Goal: Task Accomplishment & Management: Manage account settings

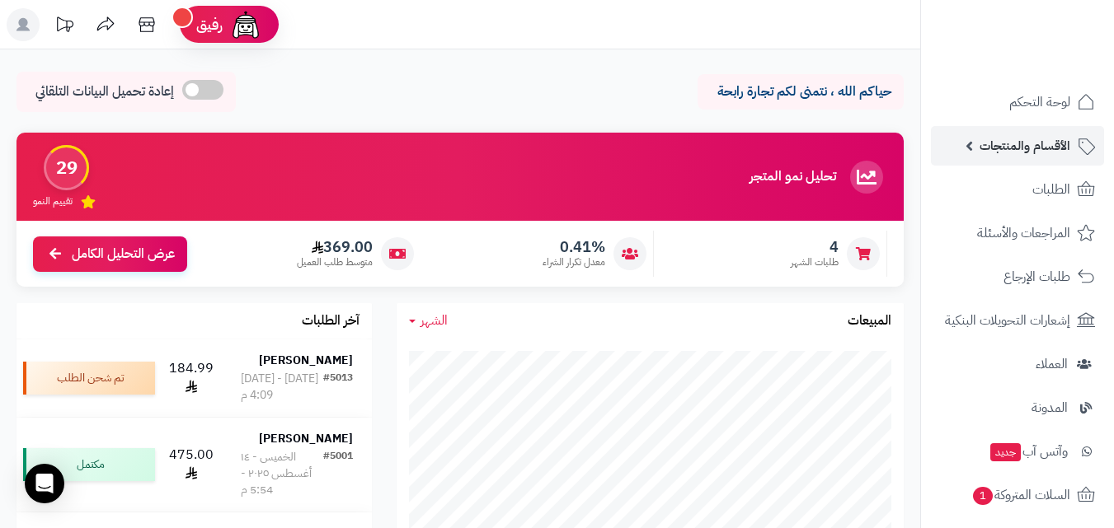
click at [992, 145] on span "الأقسام والمنتجات" at bounding box center [1024, 145] width 91 height 23
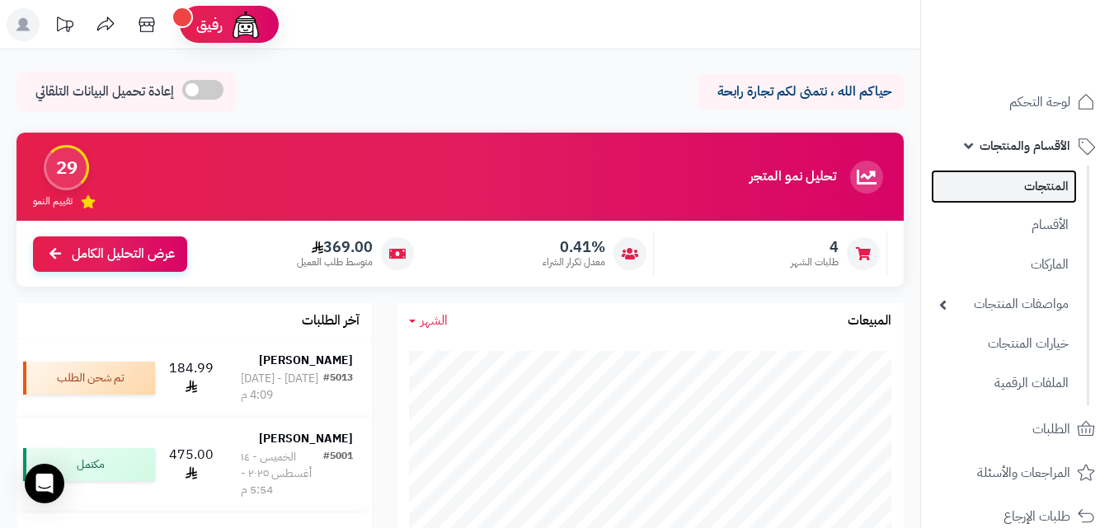
click at [1007, 181] on link "المنتجات" at bounding box center [1004, 187] width 146 height 34
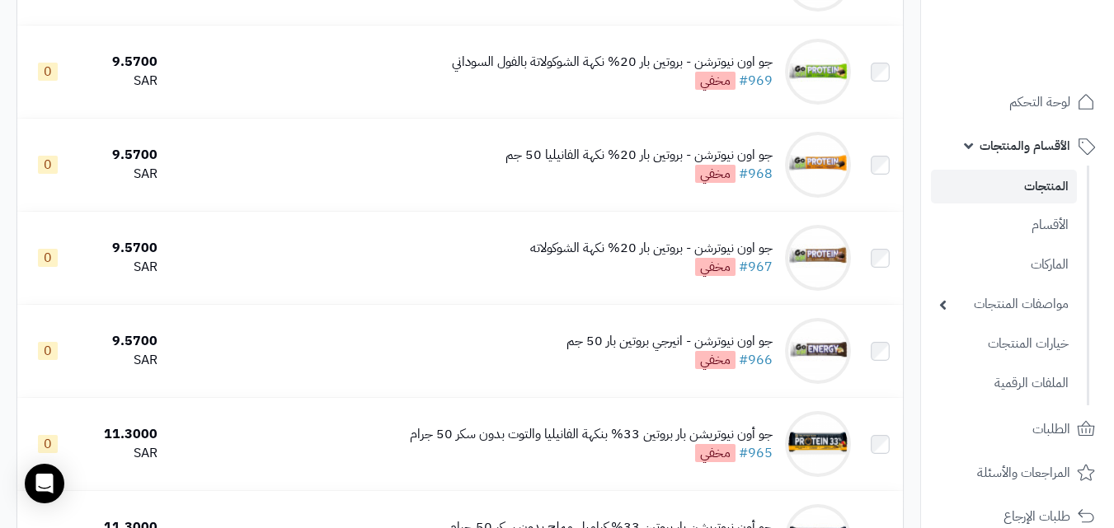
scroll to position [3627, 0]
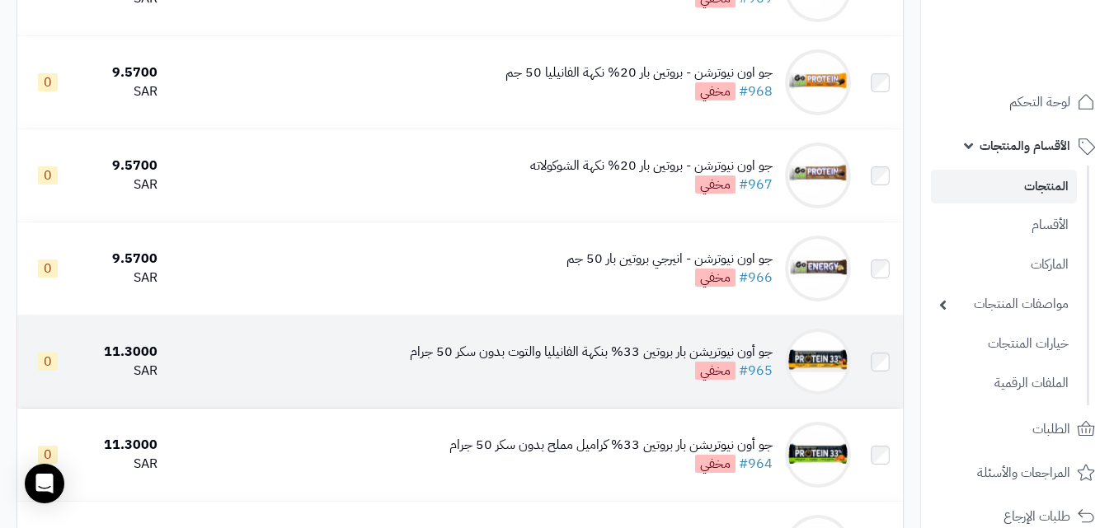
click at [671, 359] on div "جو أون نيوتريشن بار بروتين 33% بنكهة الفانيليا والتوت بدون سكر 50 جرام" at bounding box center [591, 352] width 363 height 19
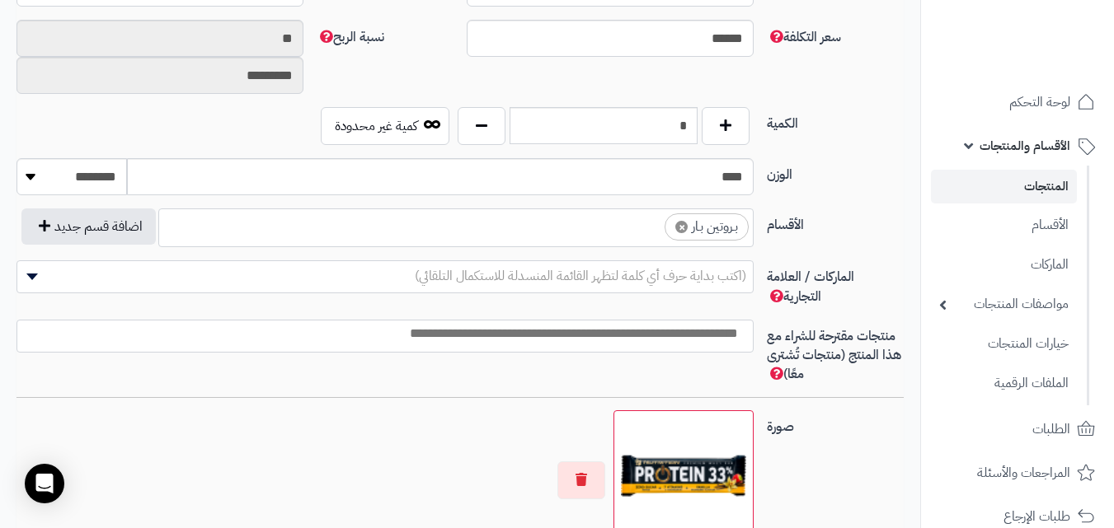
scroll to position [907, 0]
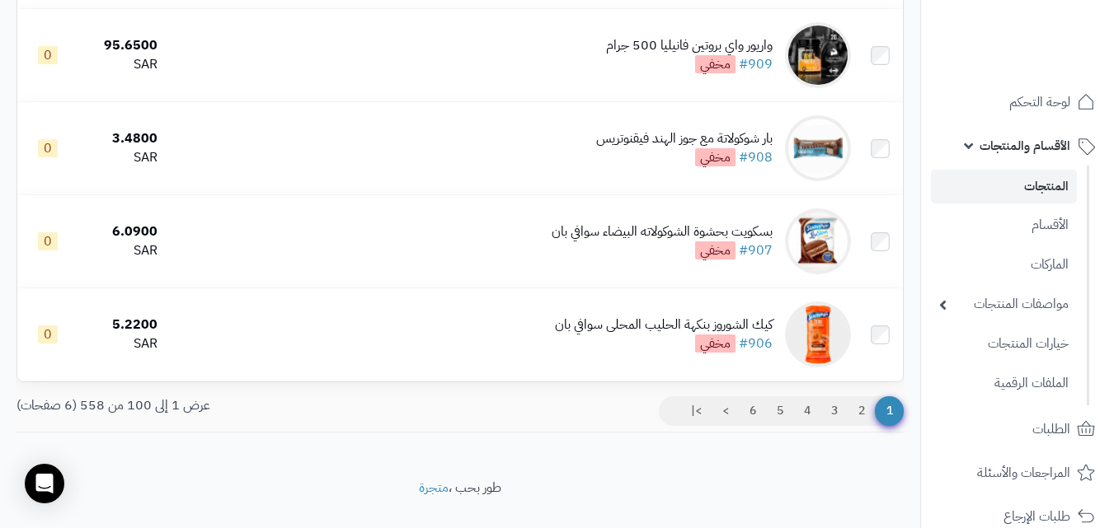
scroll to position [9193, 0]
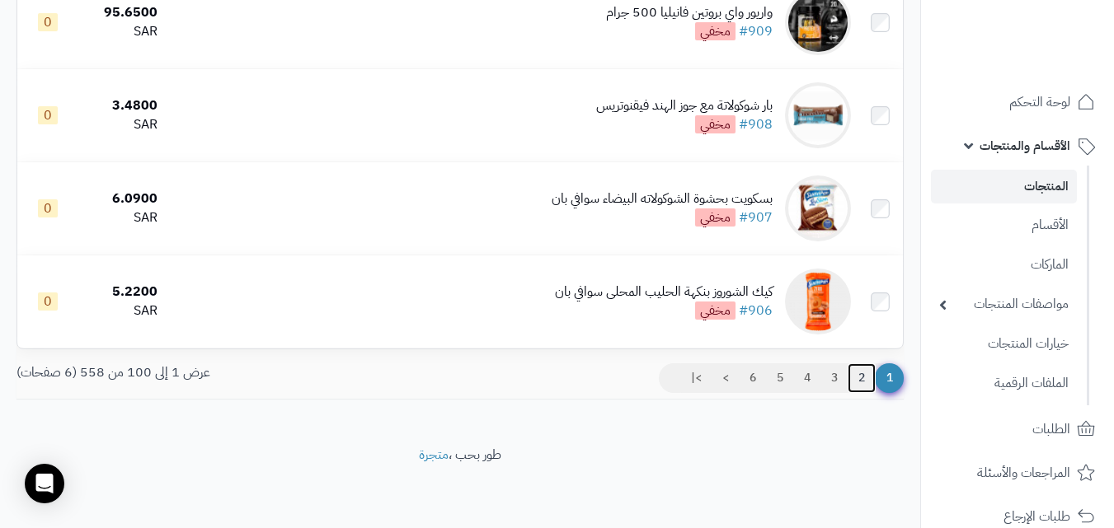
click at [863, 381] on link "2" at bounding box center [861, 379] width 28 height 30
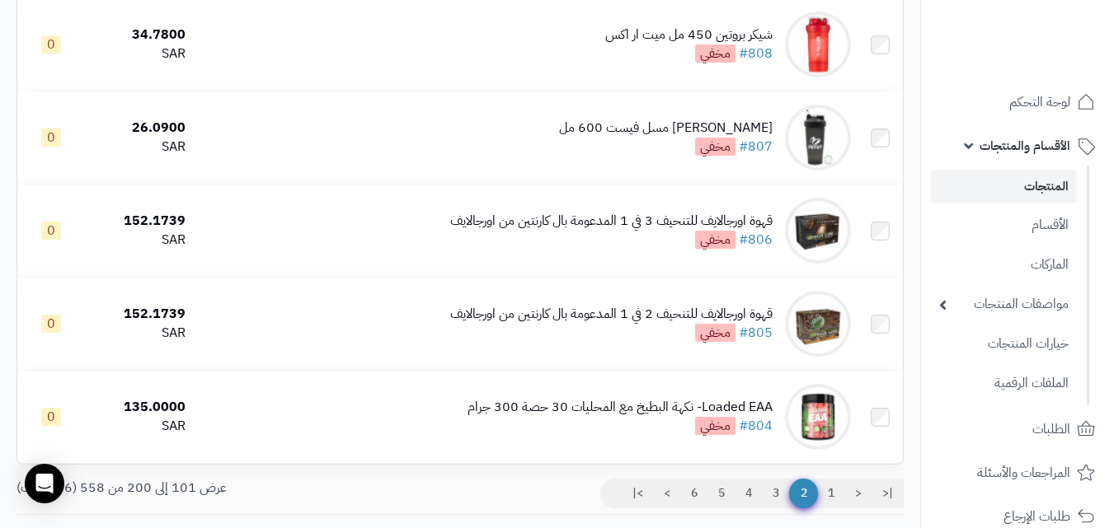
scroll to position [9193, 0]
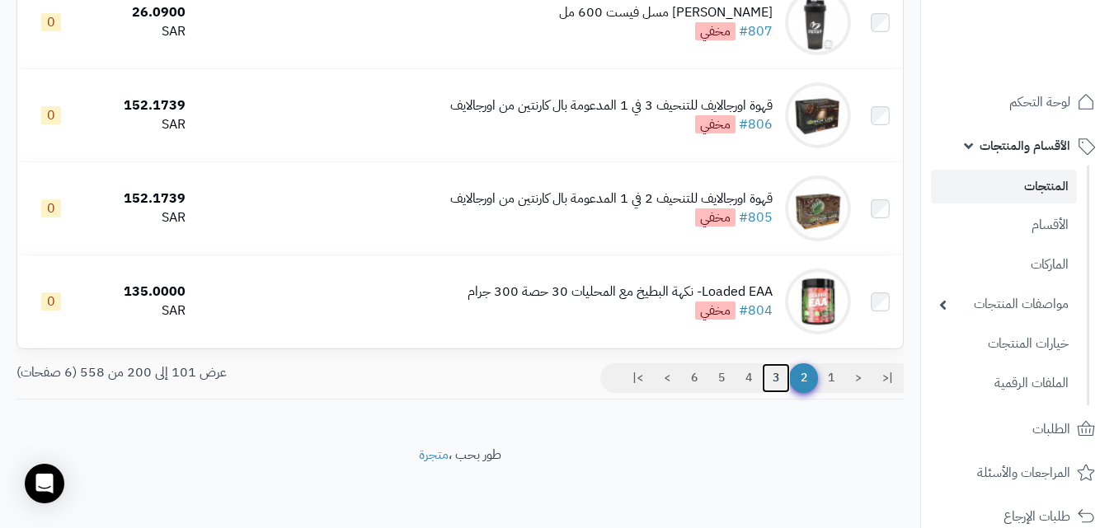
click at [773, 378] on link "3" at bounding box center [776, 379] width 28 height 30
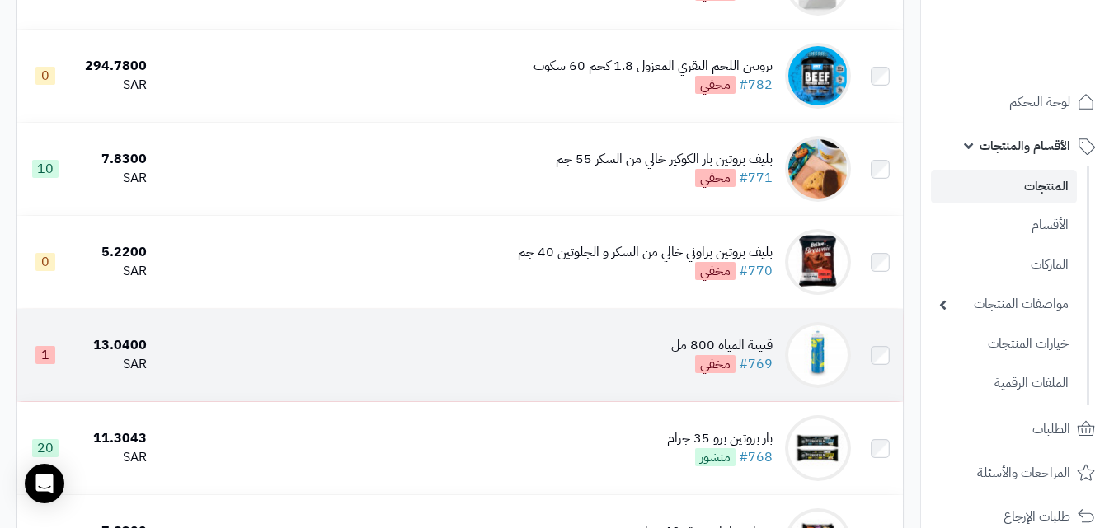
scroll to position [2226, 0]
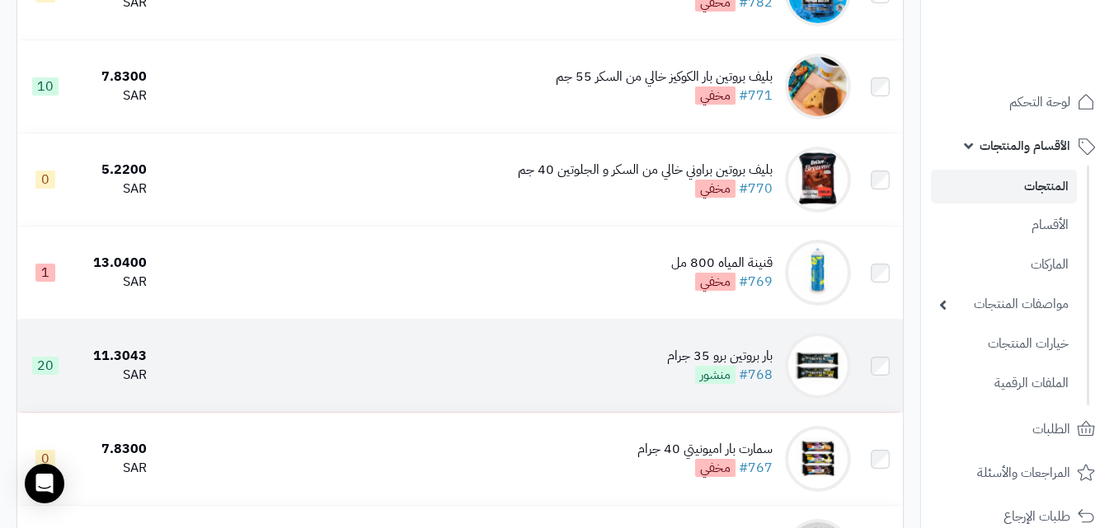
click at [742, 360] on div "بار بروتين برو 35 جرام" at bounding box center [720, 356] width 106 height 19
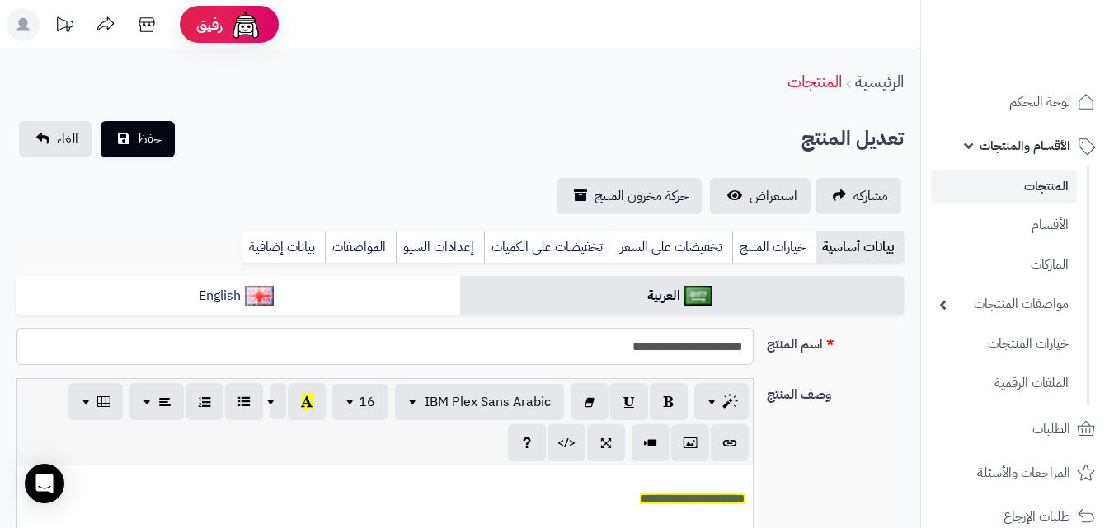
select select
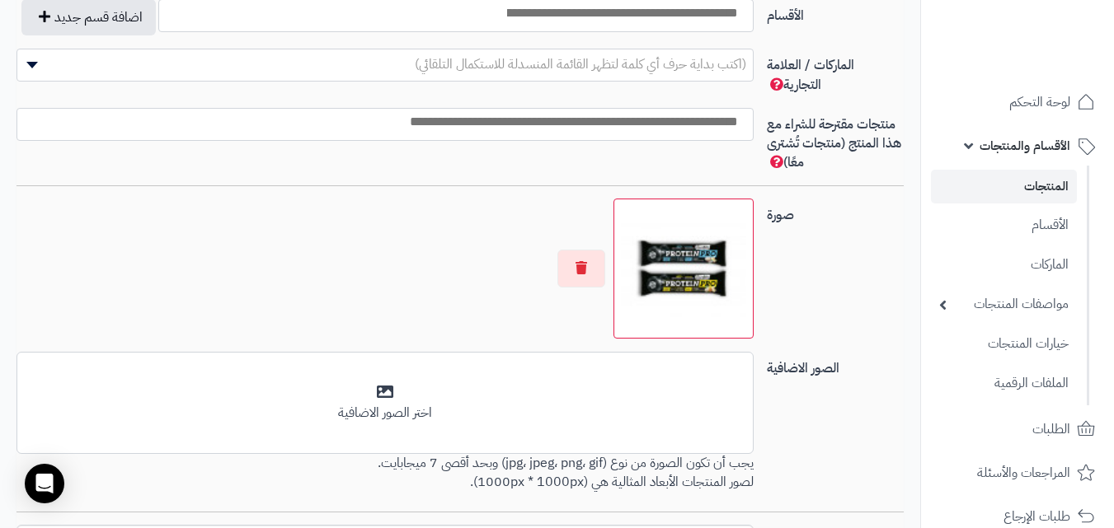
scroll to position [1248, 0]
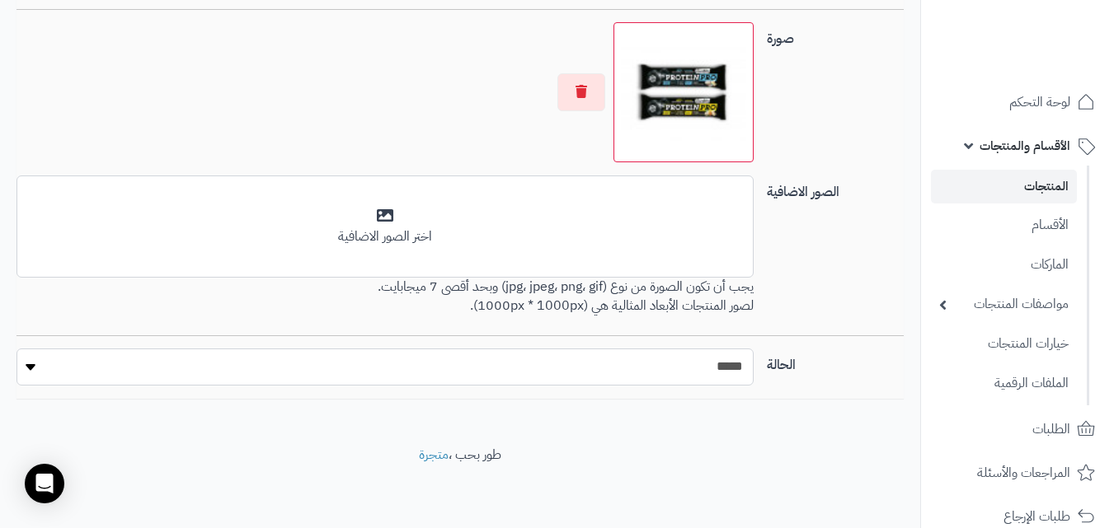
click at [740, 359] on select "***** ****" at bounding box center [384, 367] width 737 height 37
select select "*"
click at [16, 349] on select "***** ****" at bounding box center [384, 367] width 737 height 37
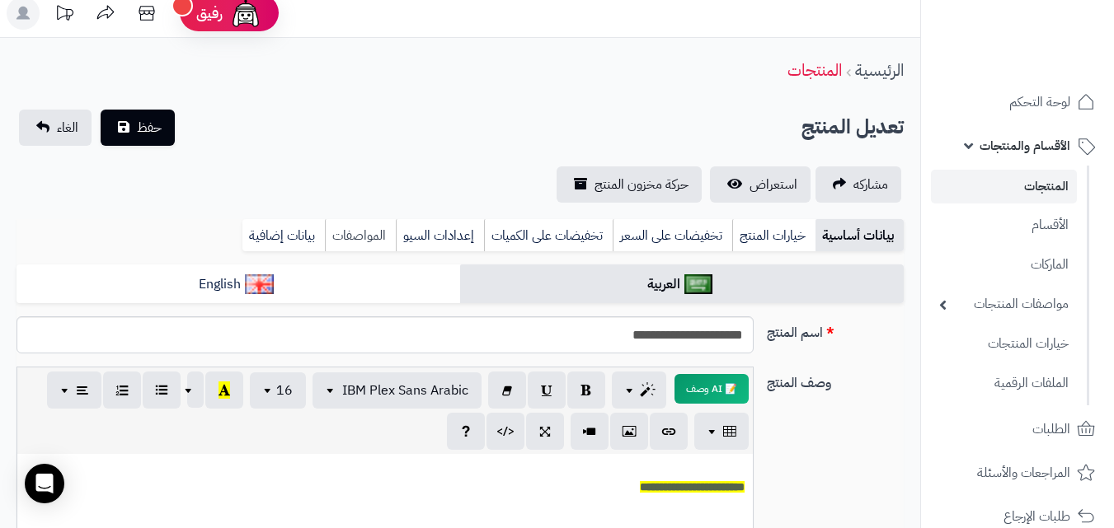
scroll to position [0, 0]
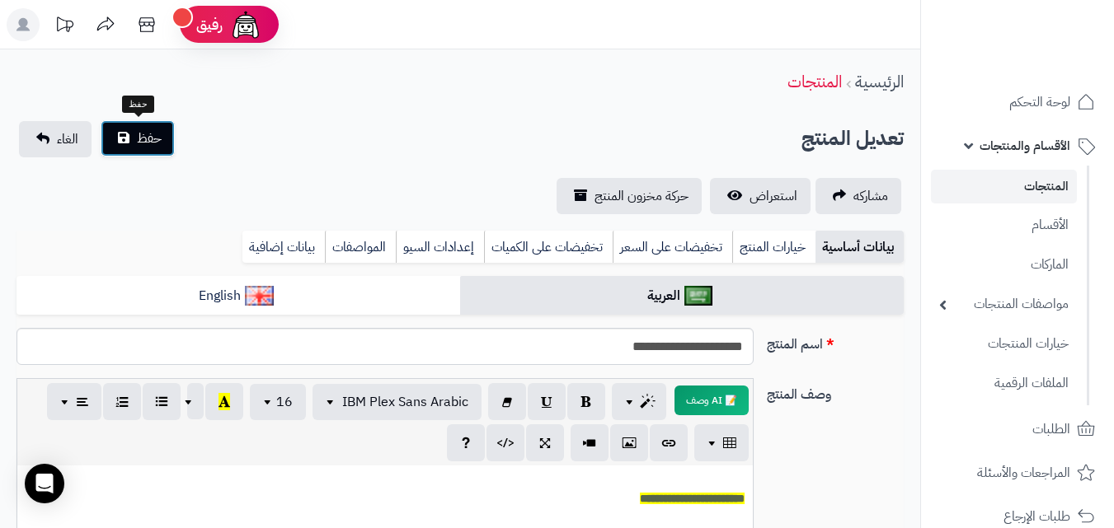
click at [157, 142] on span "حفظ" at bounding box center [149, 139] width 25 height 20
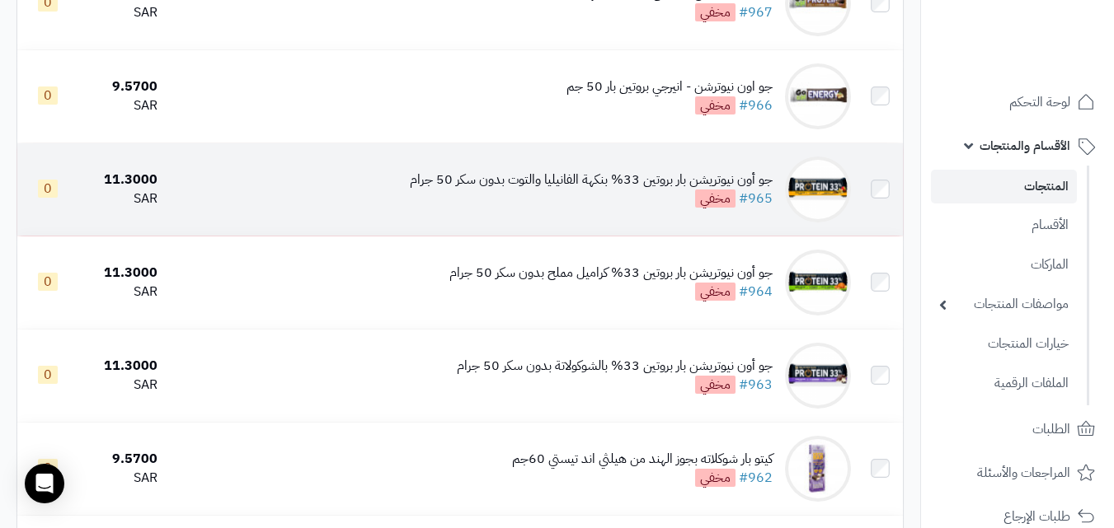
scroll to position [3957, 0]
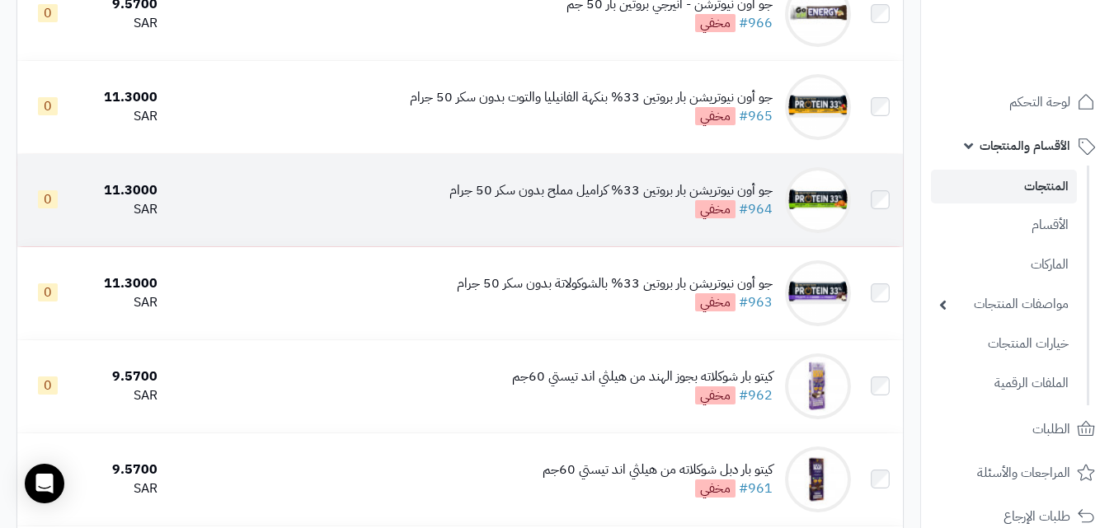
click at [643, 200] on div "جو أون نيوتريشن بار بروتين 33% كراميل مملح بدون سكر 50 جرام" at bounding box center [610, 190] width 323 height 19
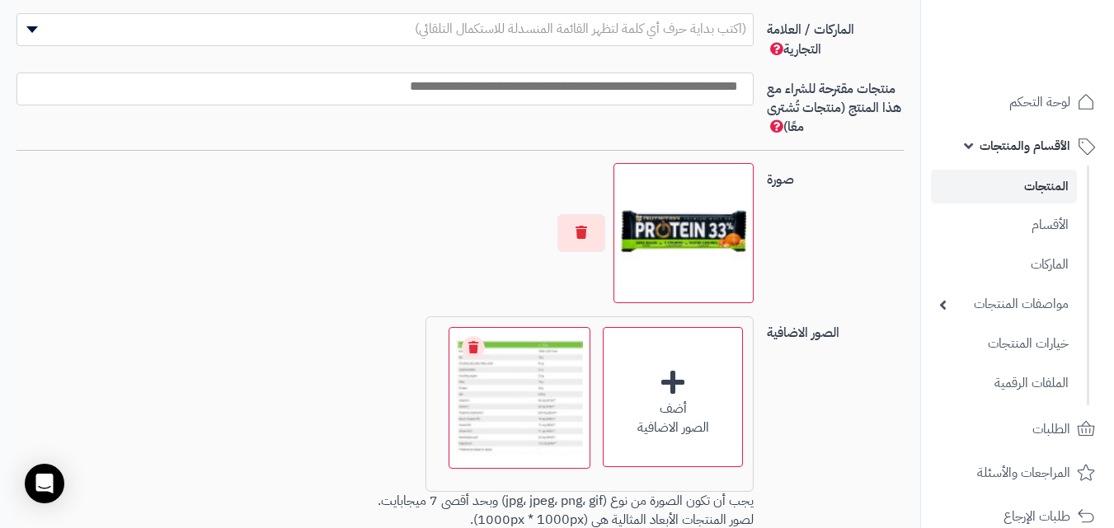
scroll to position [1154, 0]
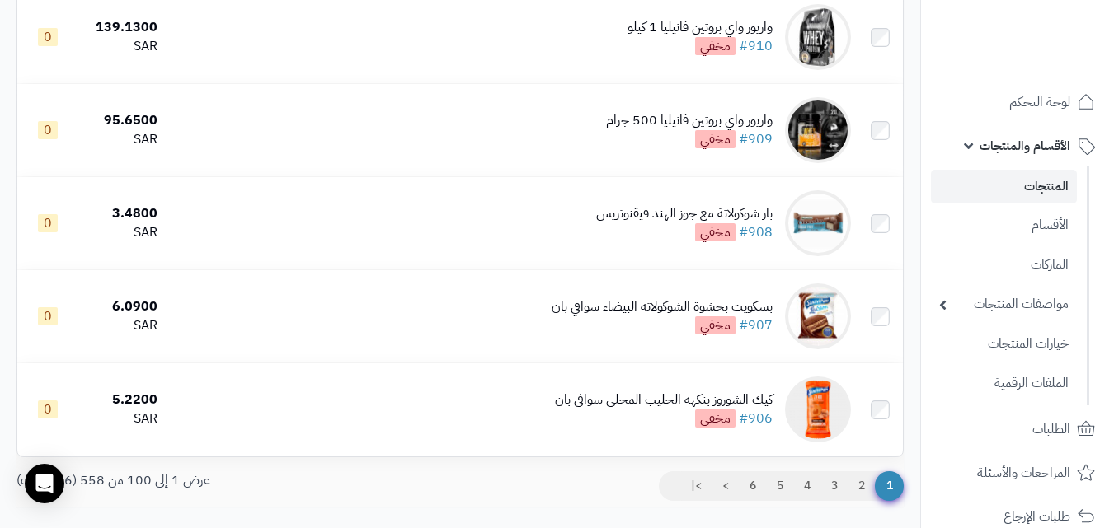
scroll to position [9158, 0]
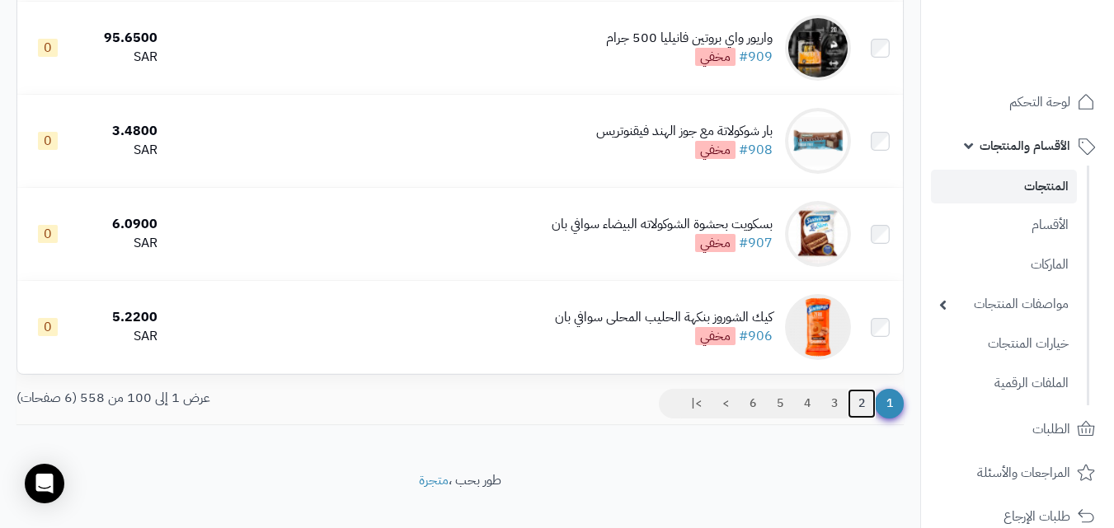
click at [858, 411] on link "2" at bounding box center [861, 404] width 28 height 30
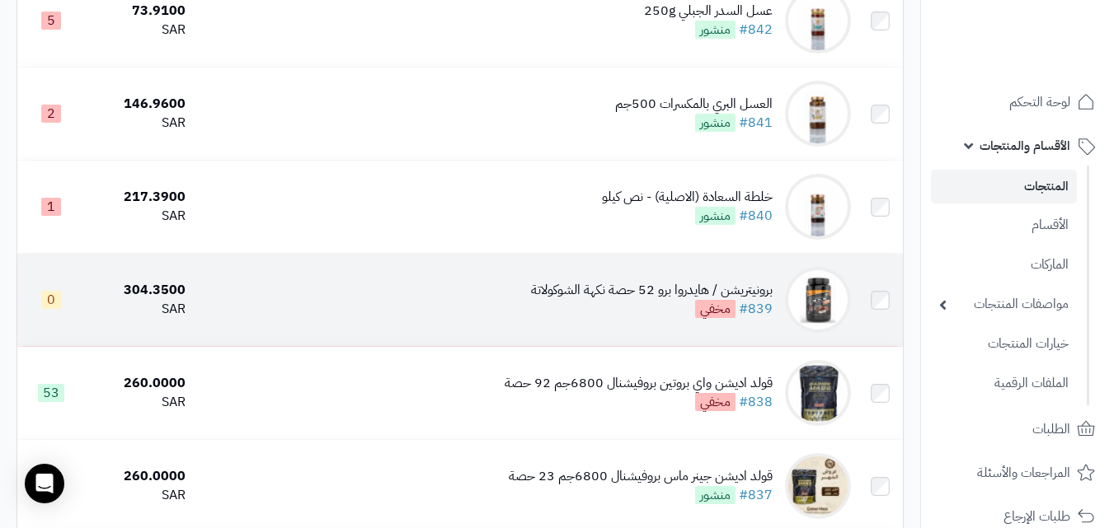
scroll to position [6100, 0]
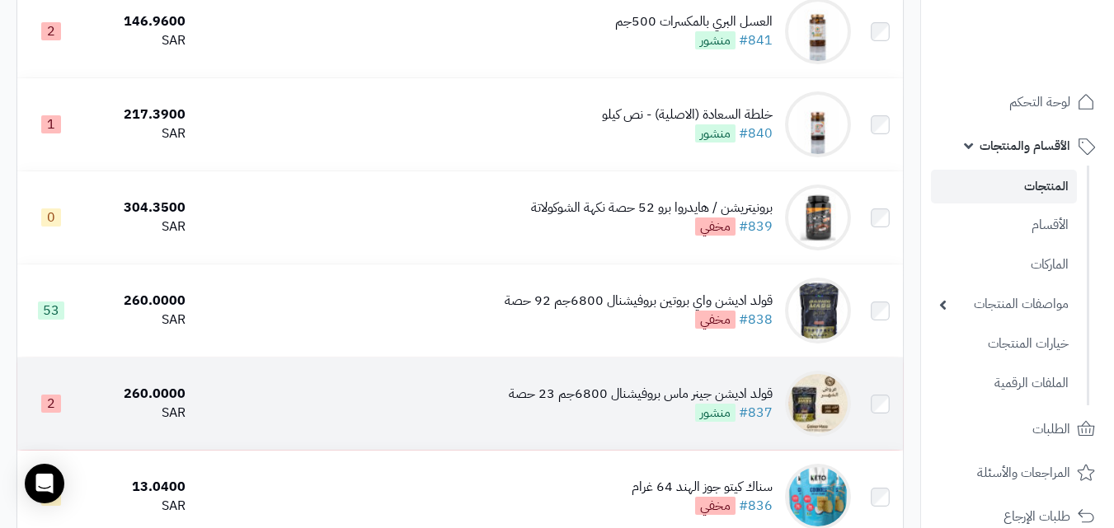
click at [687, 403] on div "قولد اديشن جينر ماس بروفيشنال 6800جم 23 حصة" at bounding box center [641, 394] width 264 height 19
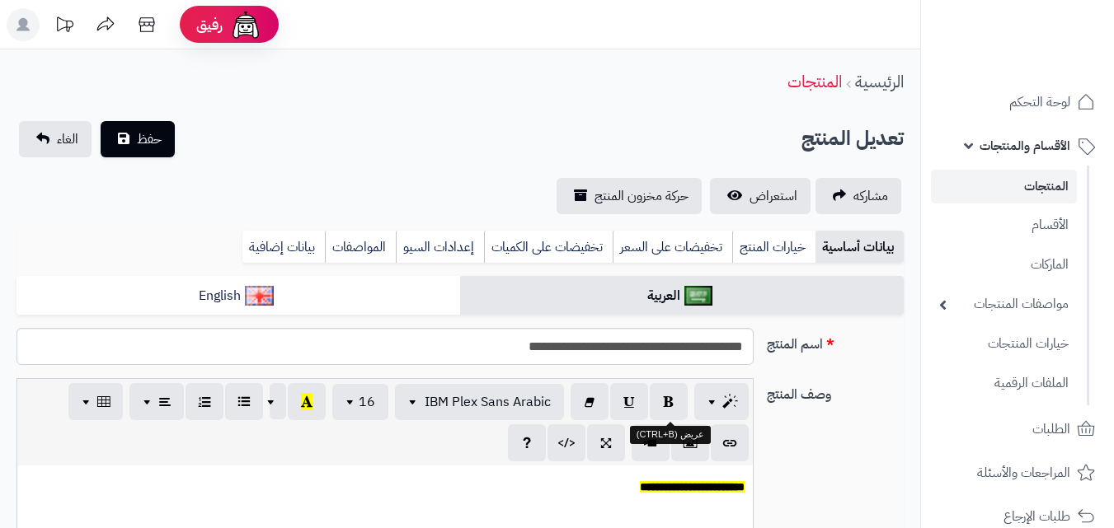
scroll to position [177, 0]
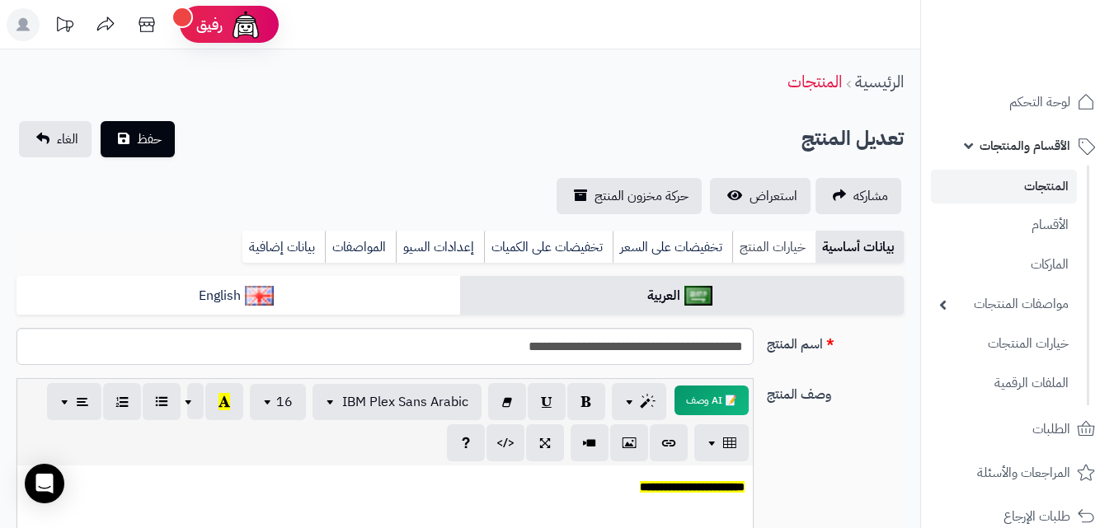
click at [765, 255] on link "خيارات المنتج" at bounding box center [773, 247] width 83 height 33
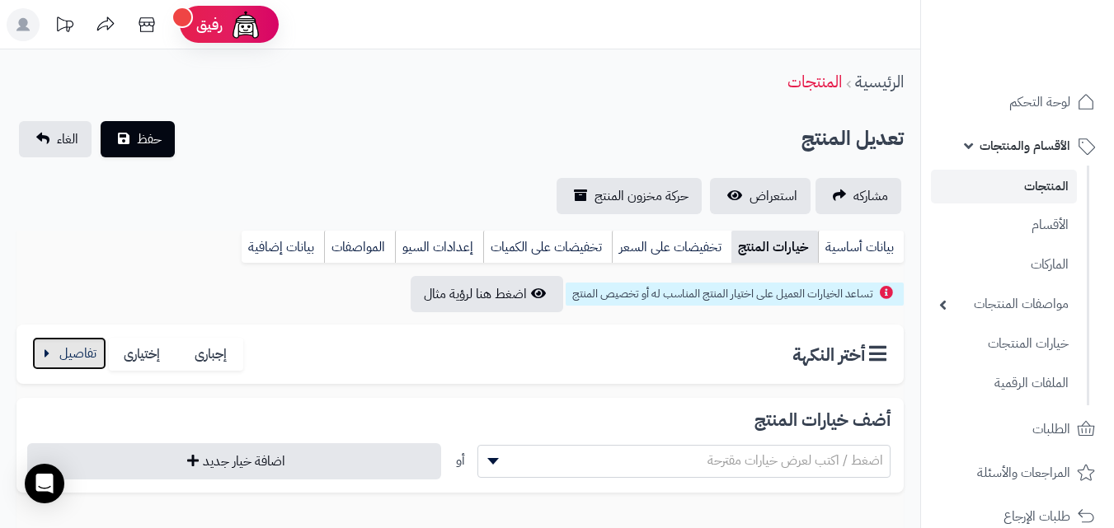
click at [49, 360] on button "button" at bounding box center [69, 353] width 74 height 33
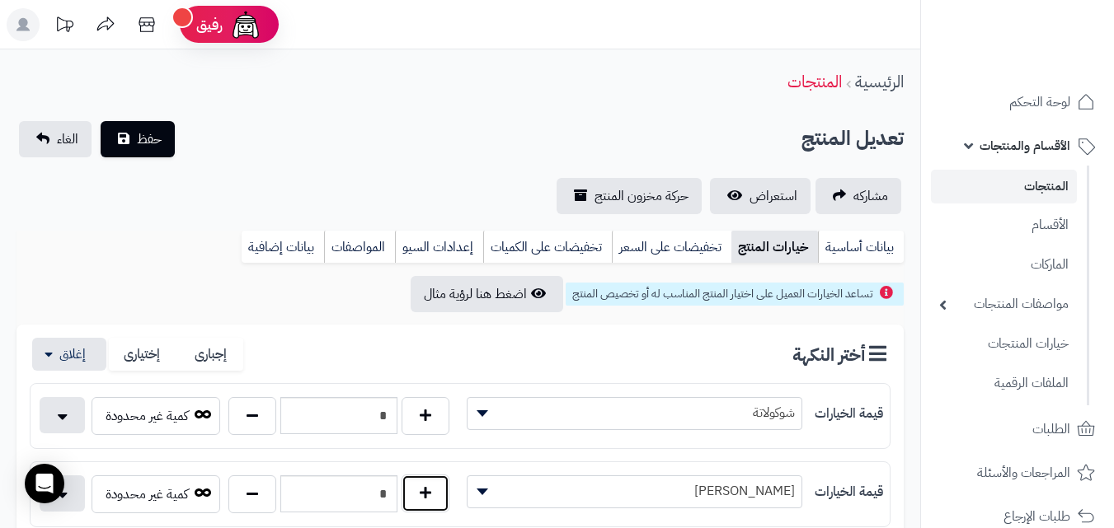
click at [420, 494] on button "button" at bounding box center [425, 494] width 48 height 38
type input "*"
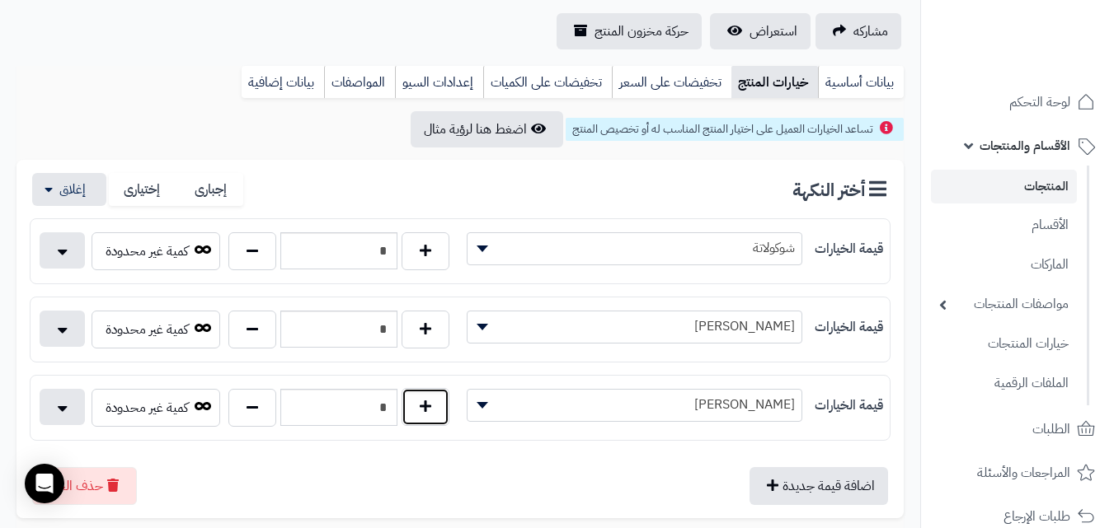
click at [425, 410] on button "button" at bounding box center [425, 407] width 48 height 38
type input "*"
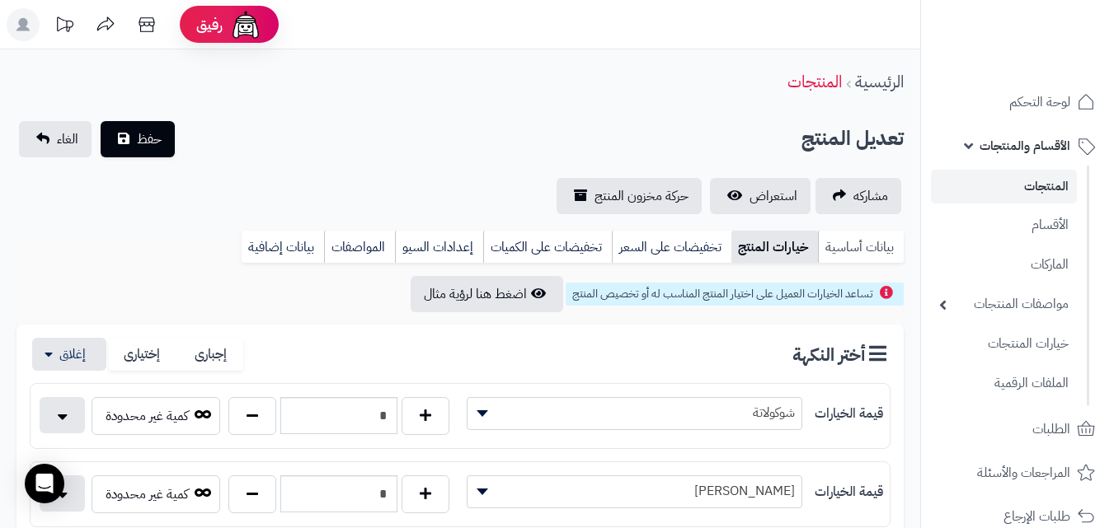
click at [865, 245] on link "بيانات أساسية" at bounding box center [861, 247] width 86 height 33
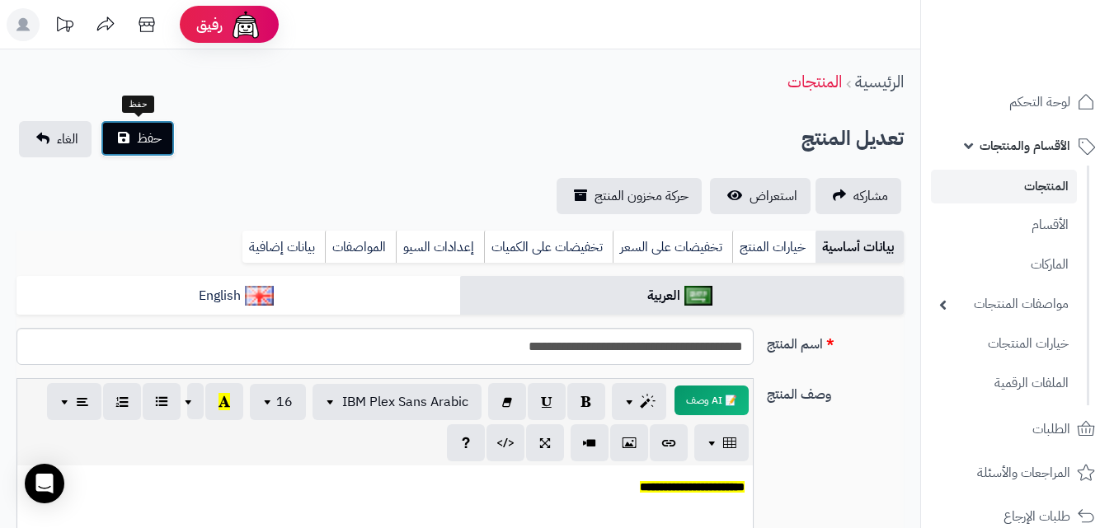
click at [151, 147] on span "حفظ" at bounding box center [149, 139] width 25 height 20
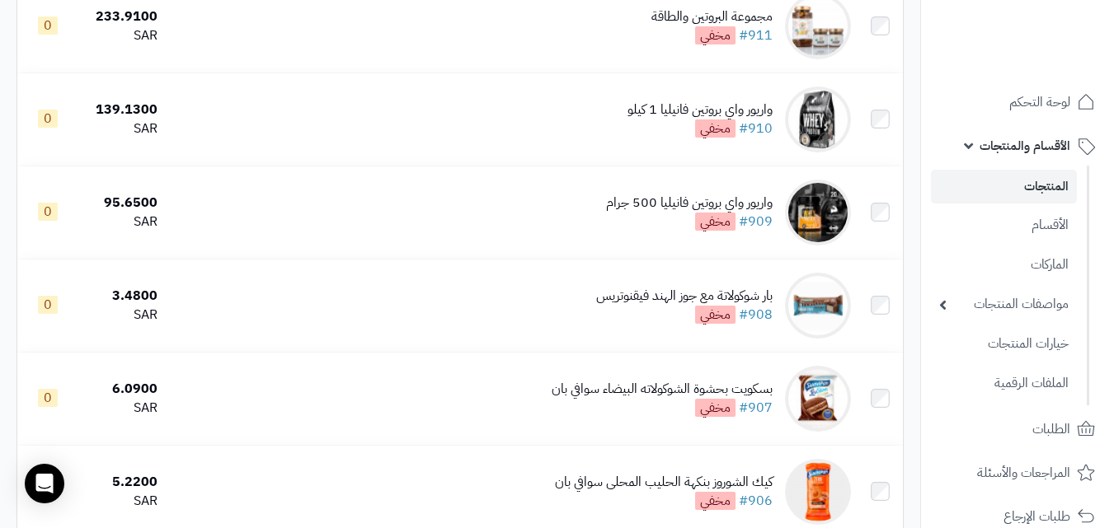
scroll to position [9233, 0]
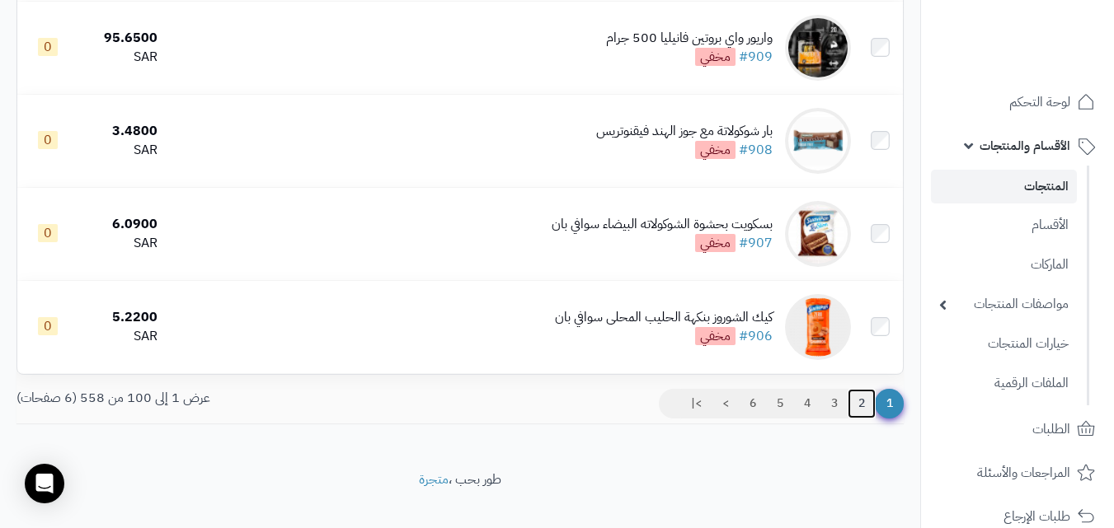
click at [866, 409] on link "2" at bounding box center [861, 404] width 28 height 30
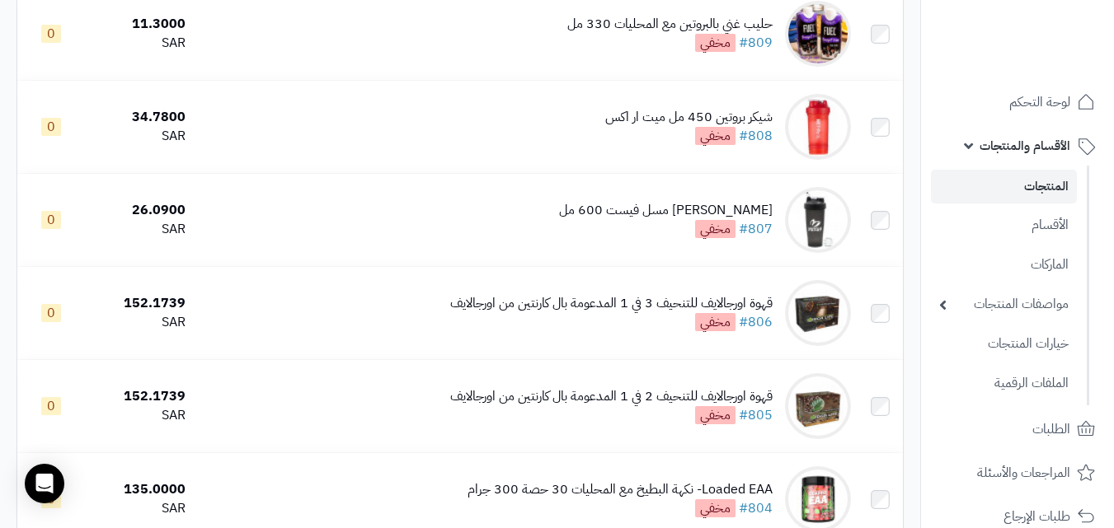
scroll to position [9068, 0]
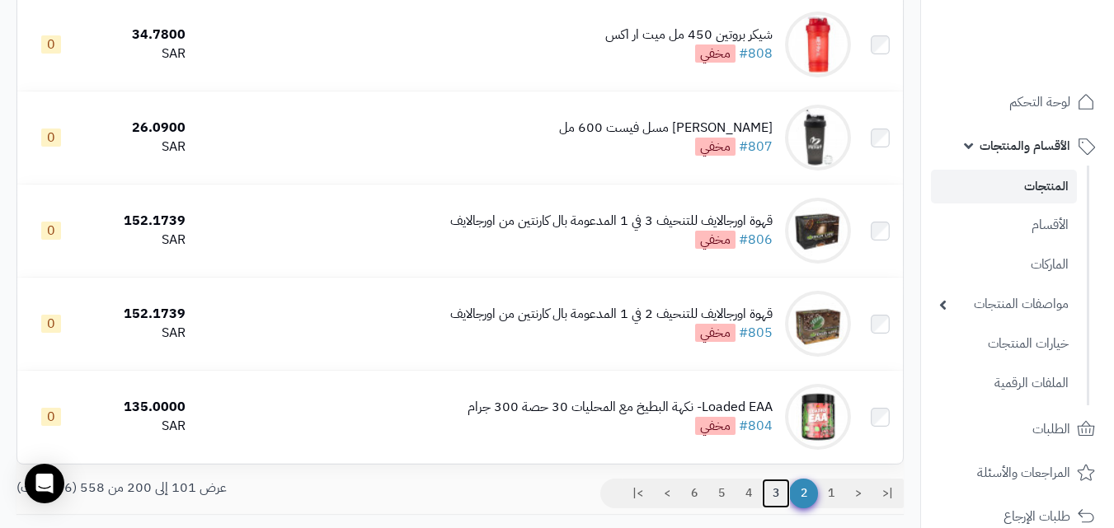
click at [772, 501] on link "3" at bounding box center [776, 494] width 28 height 30
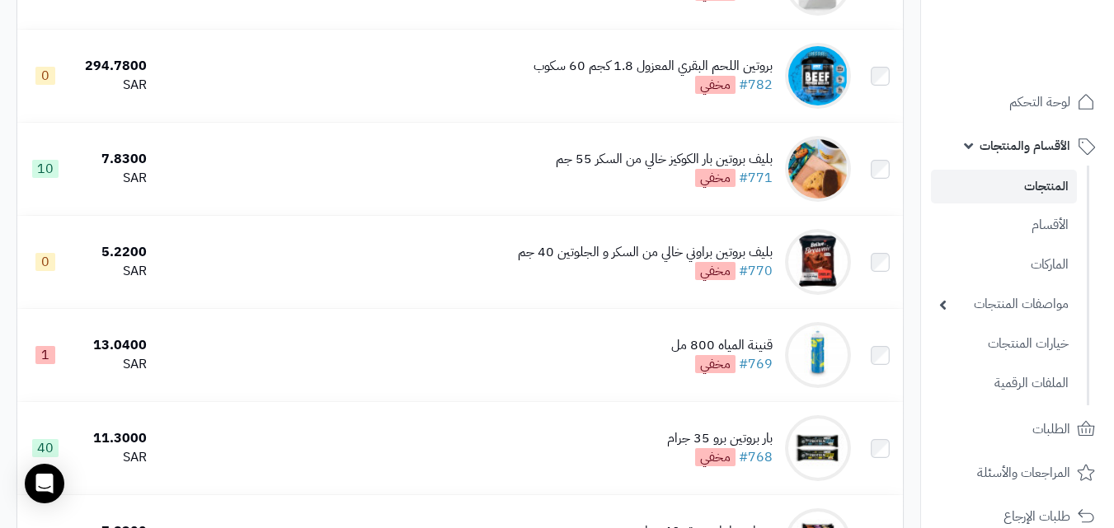
scroll to position [2226, 0]
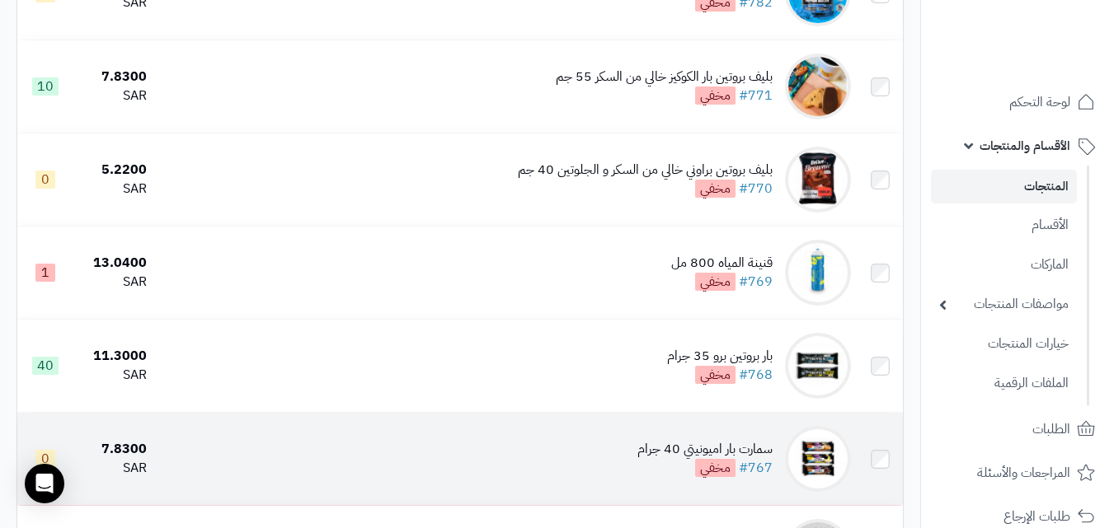
click at [747, 455] on div "سمارت بار اميونيتي 40 جرام" at bounding box center [704, 449] width 135 height 19
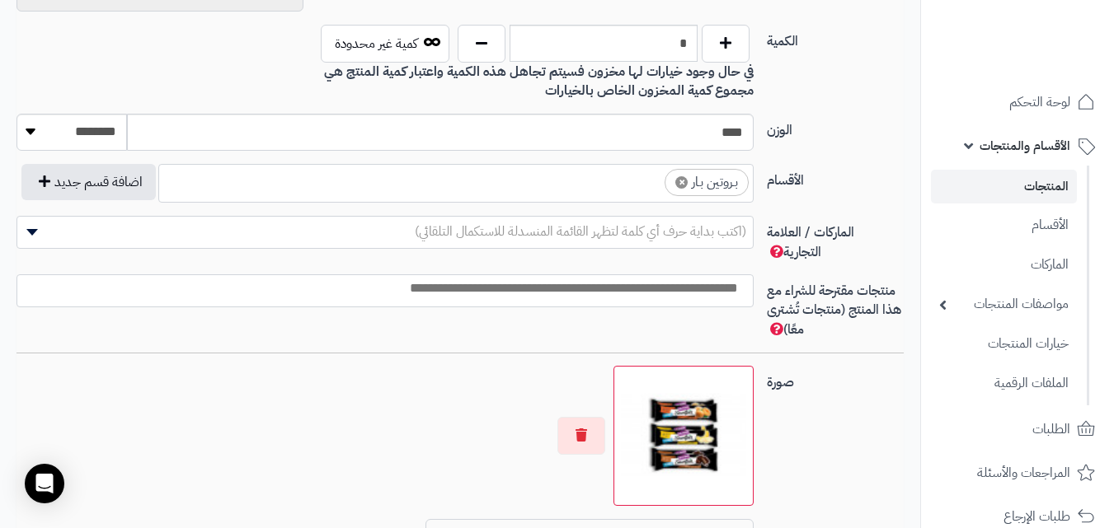
scroll to position [989, 0]
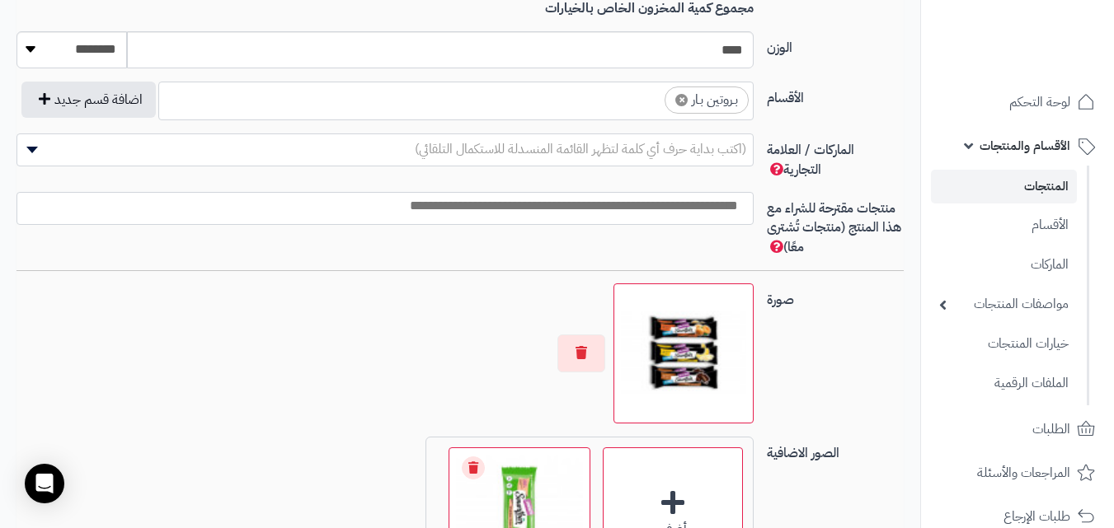
click at [993, 141] on span "الأقسام والمنتجات" at bounding box center [1024, 145] width 91 height 23
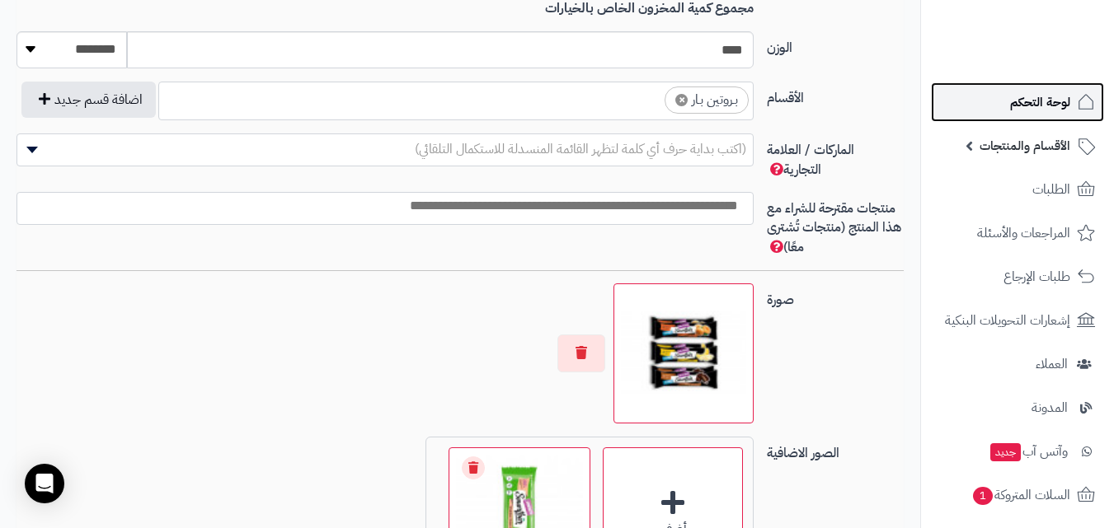
click at [1021, 110] on span "لوحة التحكم" at bounding box center [1040, 102] width 60 height 23
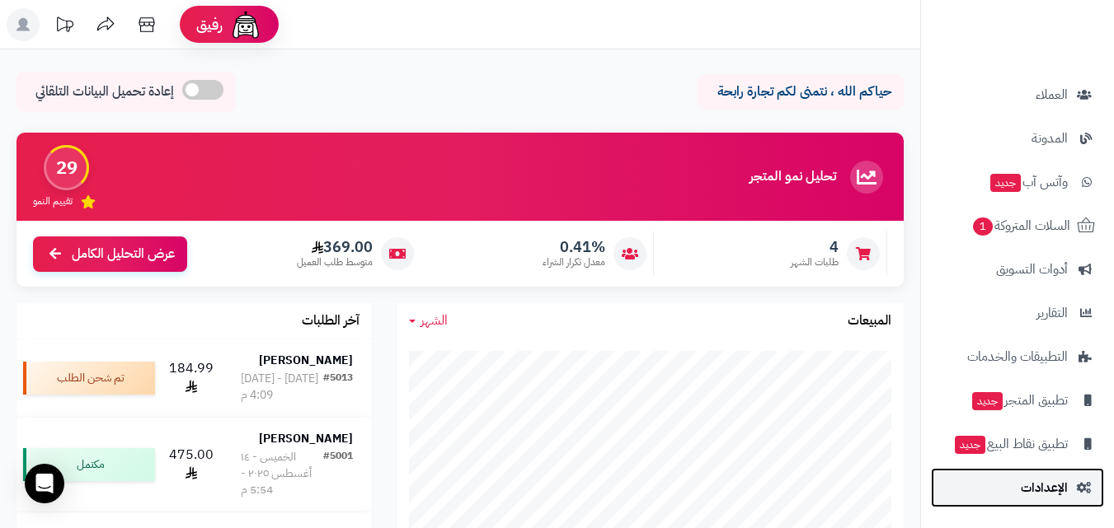
click at [1027, 487] on span "الإعدادات" at bounding box center [1044, 487] width 47 height 23
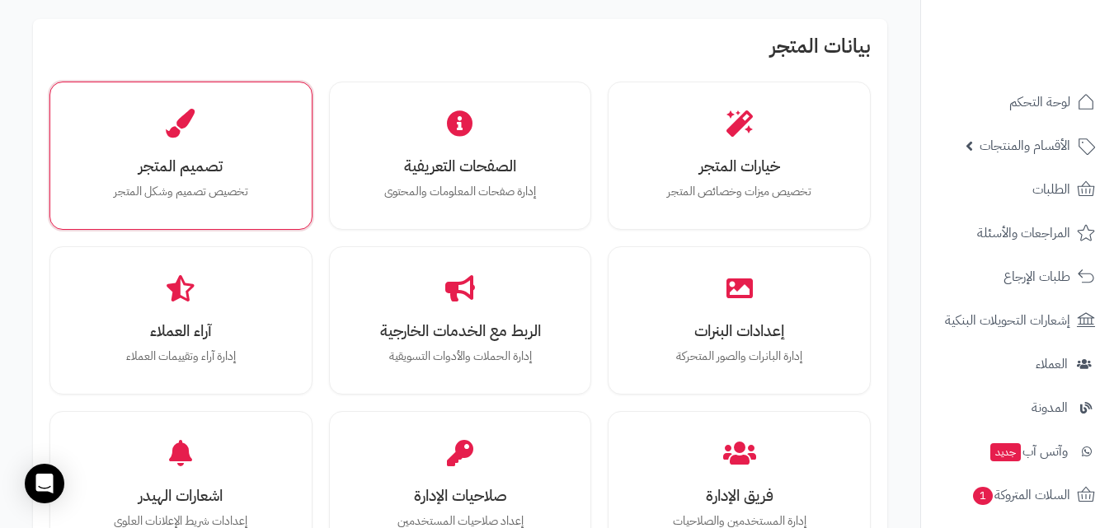
scroll to position [577, 0]
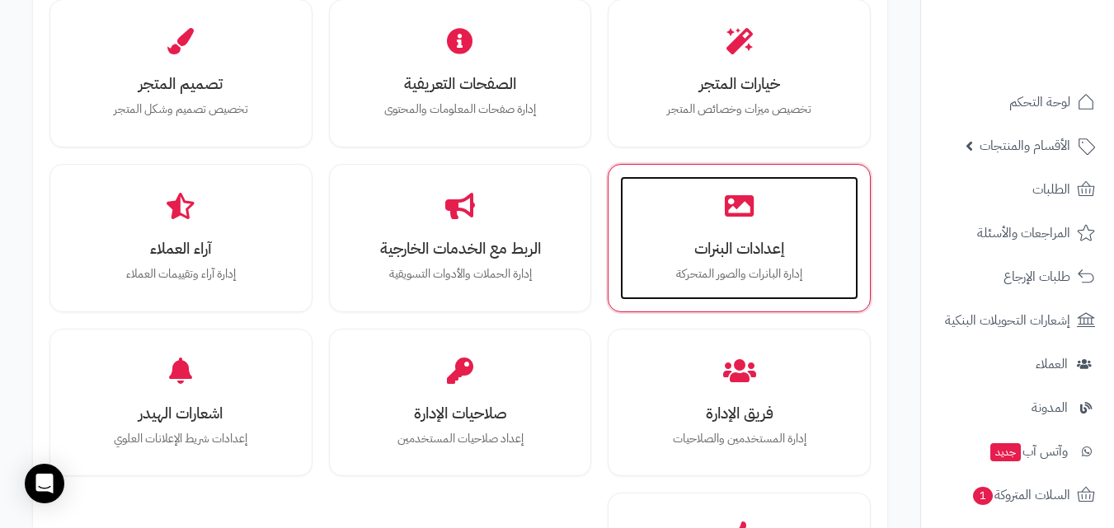
click at [722, 249] on h3 "إعدادات البنرات" at bounding box center [738, 248] width 205 height 17
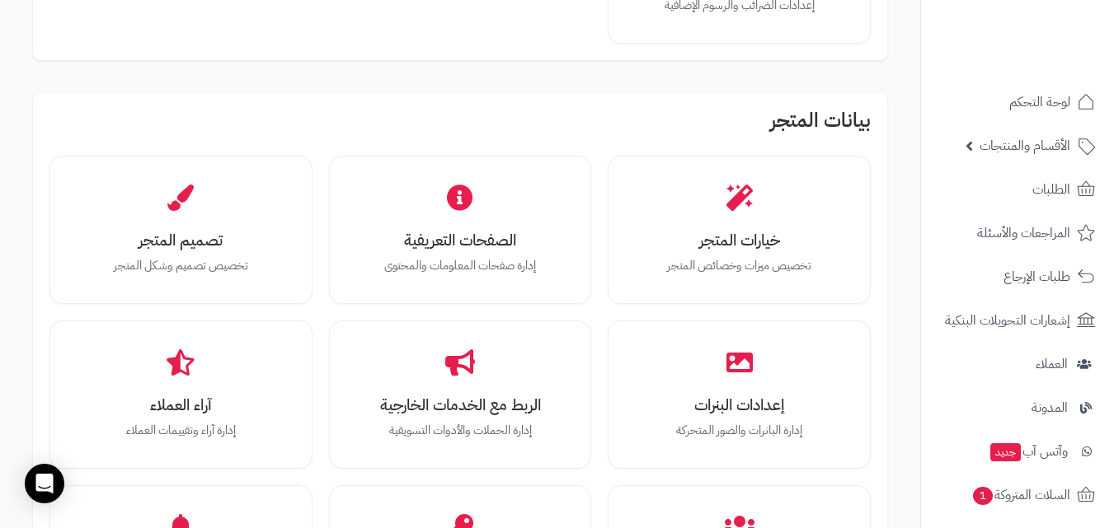
scroll to position [503, 0]
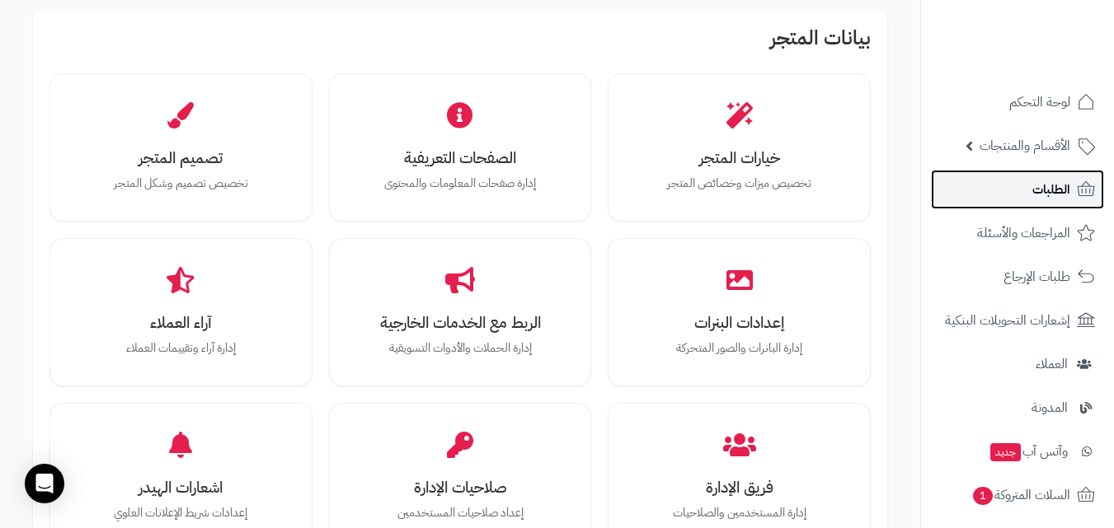
click at [1035, 193] on span "الطلبات" at bounding box center [1051, 189] width 38 height 23
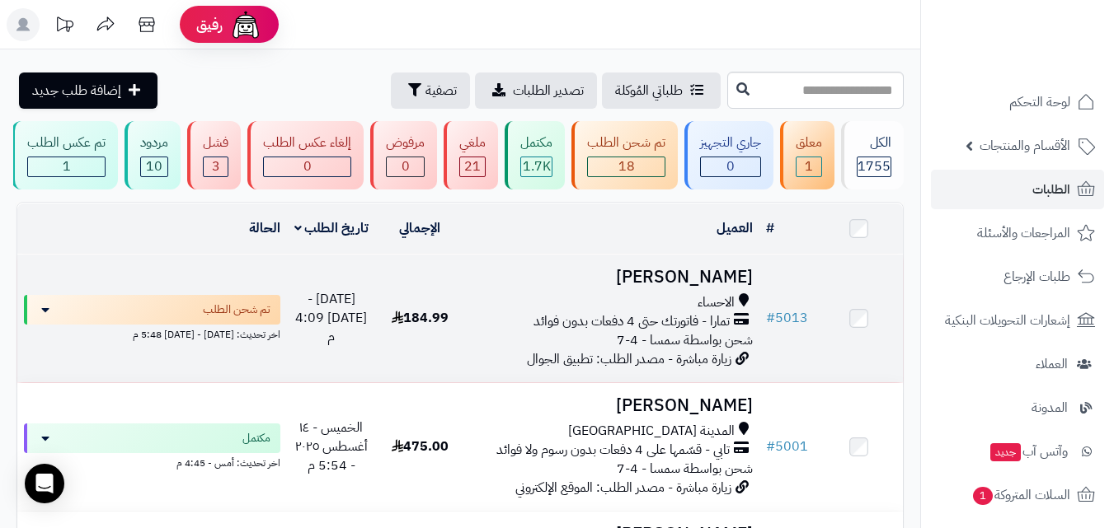
click at [735, 283] on h3 "[PERSON_NAME]" at bounding box center [612, 277] width 282 height 19
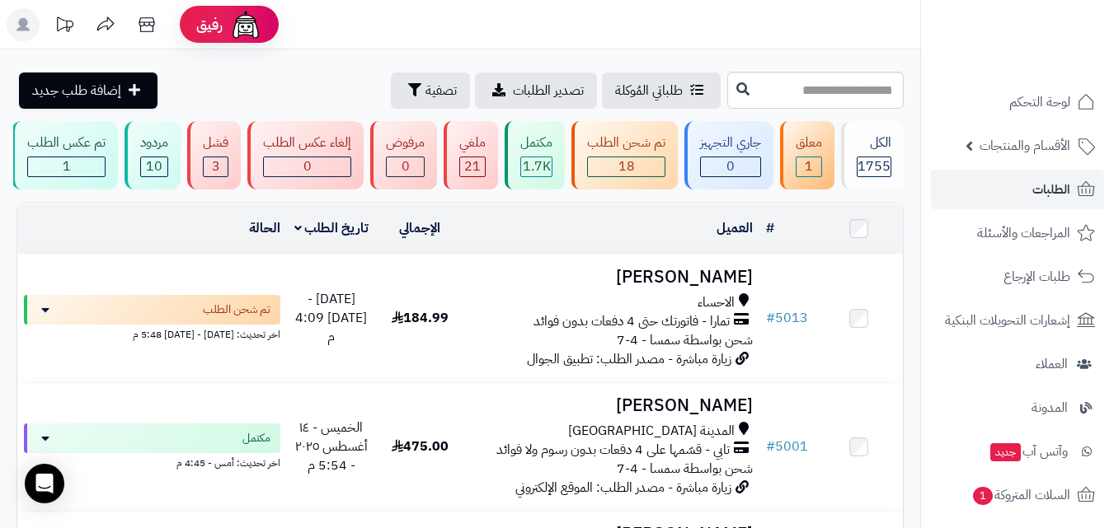
scroll to position [165, 0]
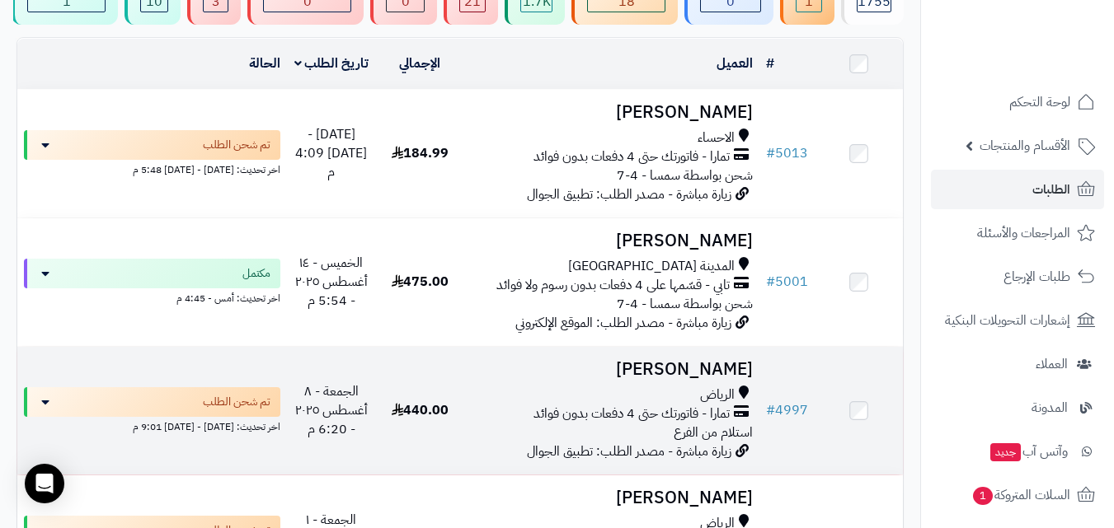
click at [680, 373] on h3 "[PERSON_NAME]" at bounding box center [612, 369] width 282 height 19
